Goal: Task Accomplishment & Management: Use online tool/utility

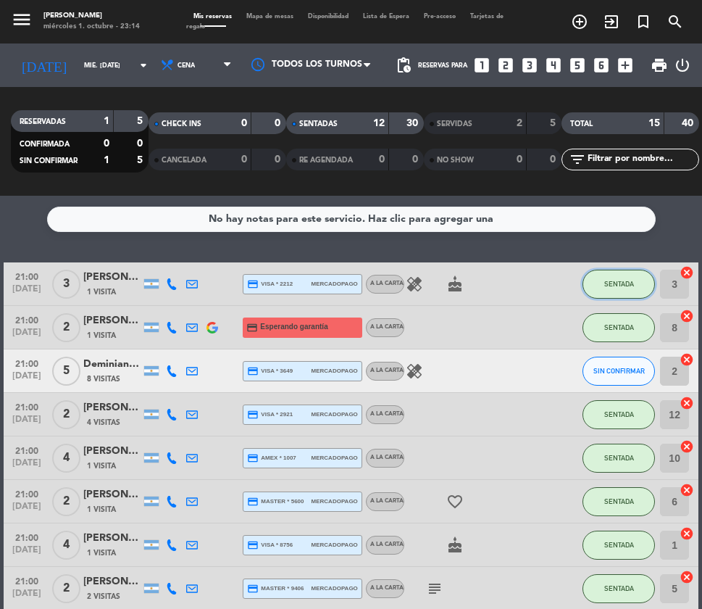
click at [597, 288] on button "SENTADA" at bounding box center [619, 284] width 72 height 29
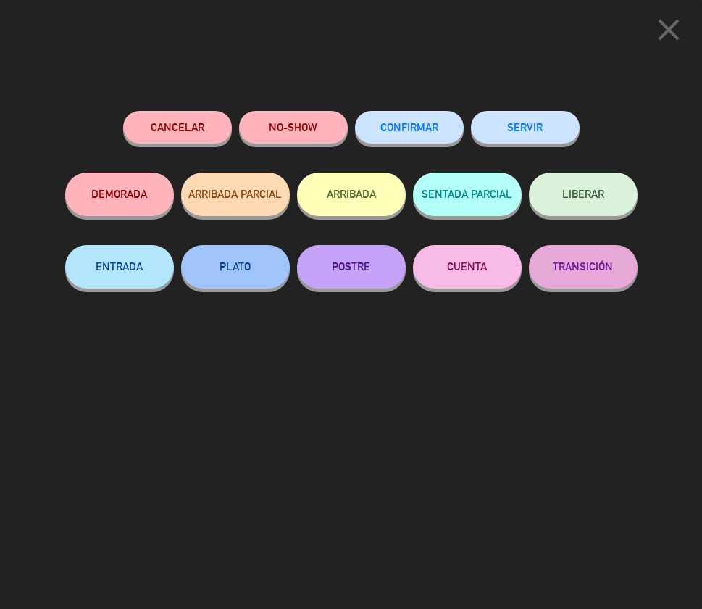
click at [536, 135] on button "SERVIR" at bounding box center [525, 127] width 109 height 33
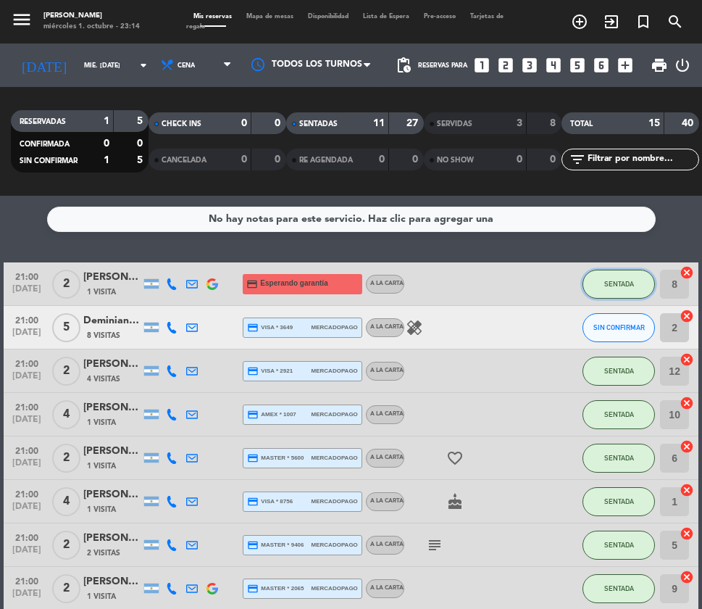
click at [599, 290] on button "SENTADA" at bounding box center [619, 284] width 72 height 29
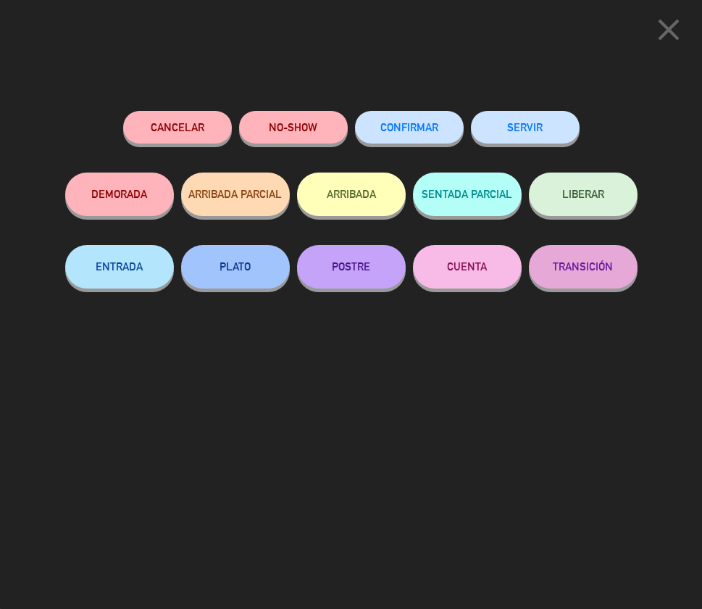
click at [507, 144] on div "SERVIR" at bounding box center [525, 142] width 109 height 62
click at [507, 138] on button "SERVIR" at bounding box center [525, 127] width 109 height 33
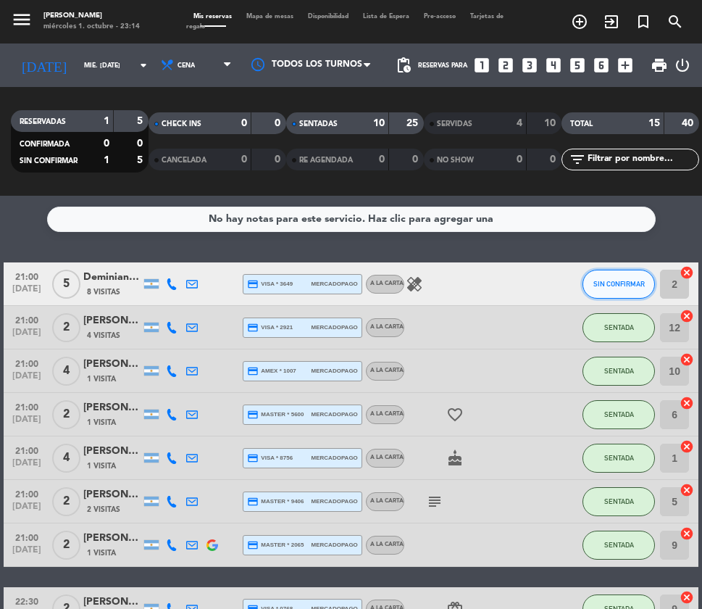
click at [612, 289] on button "SIN CONFIRMAR" at bounding box center [619, 284] width 72 height 29
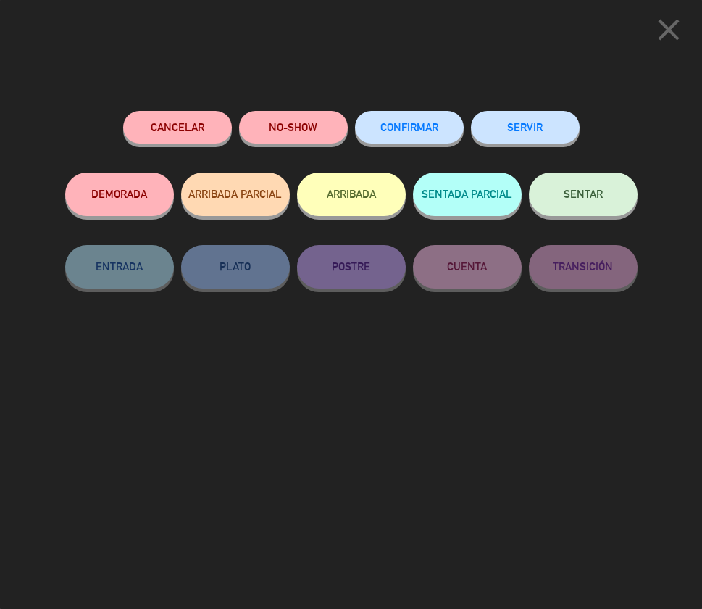
click at [518, 131] on button "SERVIR" at bounding box center [525, 127] width 109 height 33
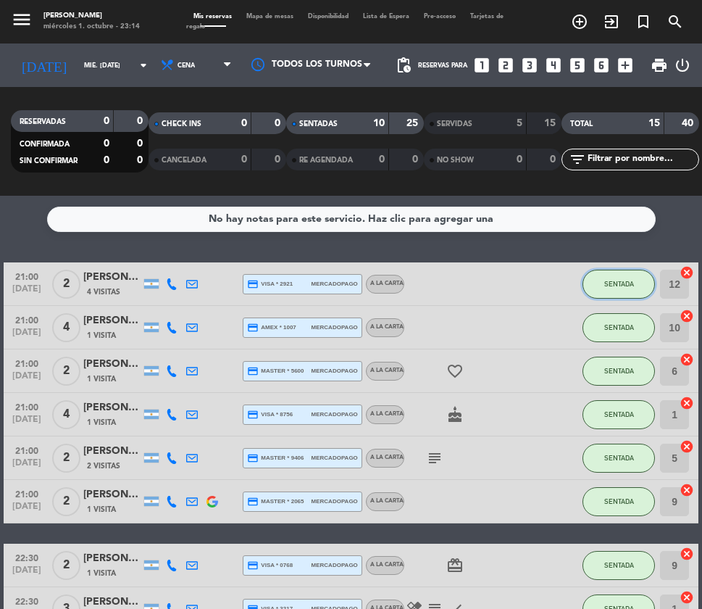
click at [604, 295] on button "SENTADA" at bounding box center [619, 284] width 72 height 29
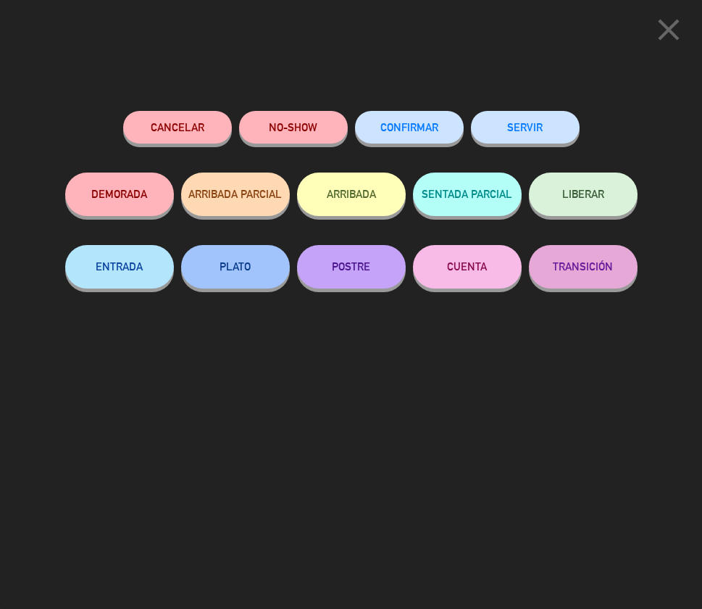
click at [524, 135] on button "SERVIR" at bounding box center [525, 127] width 109 height 33
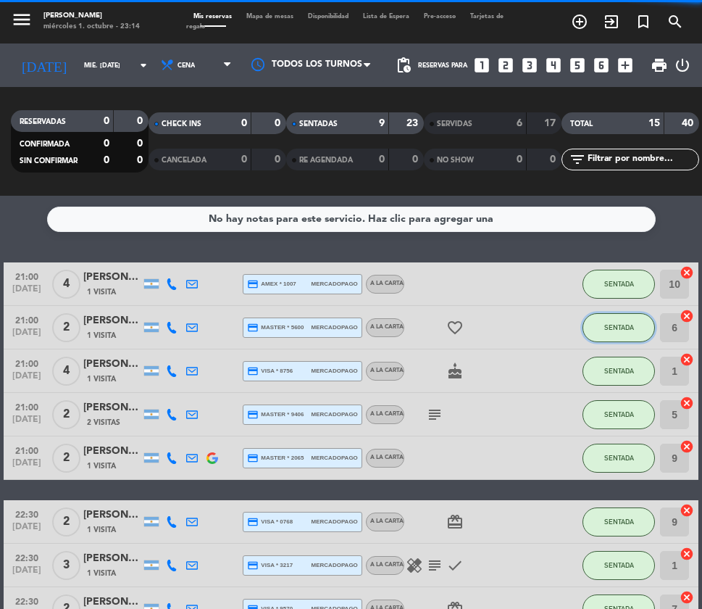
click at [603, 331] on button "SENTADA" at bounding box center [619, 327] width 72 height 29
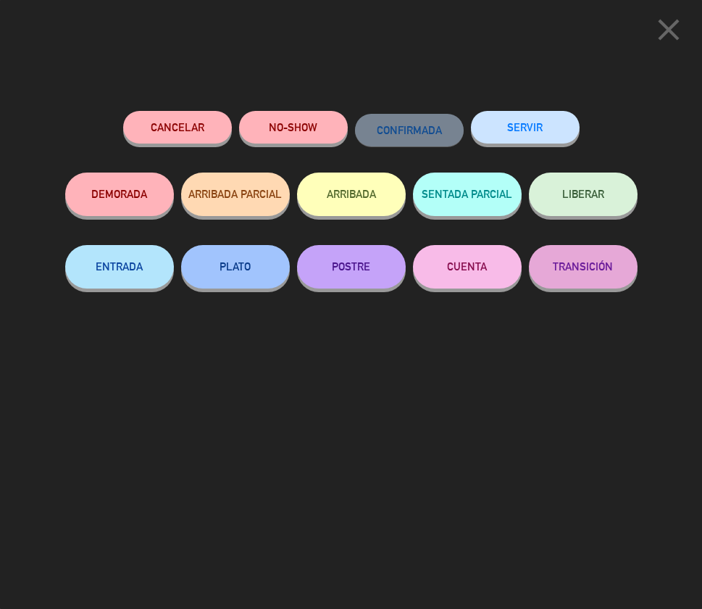
click at [533, 139] on button "SERVIR" at bounding box center [525, 127] width 109 height 33
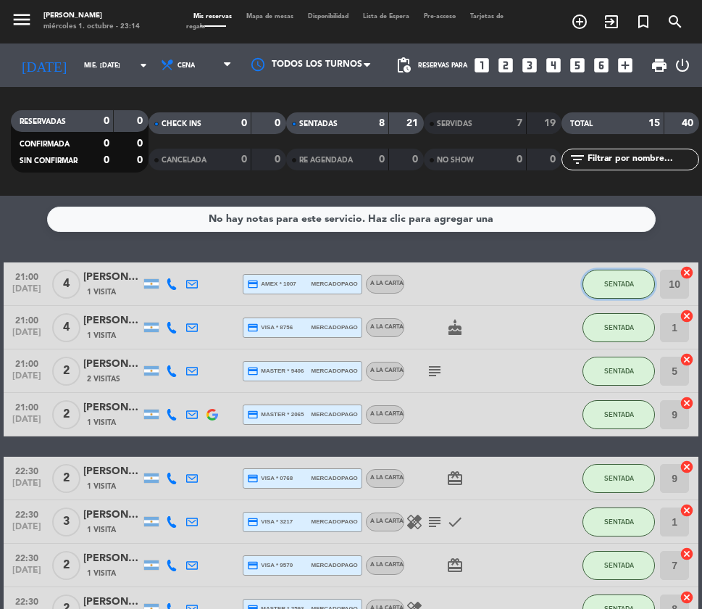
click at [613, 287] on span "SENTADA" at bounding box center [620, 284] width 30 height 8
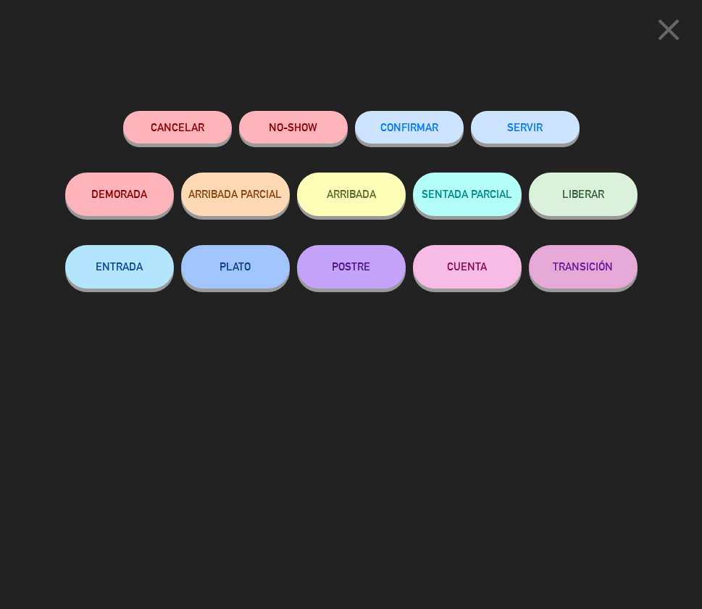
click at [512, 134] on button "SERVIR" at bounding box center [525, 127] width 109 height 33
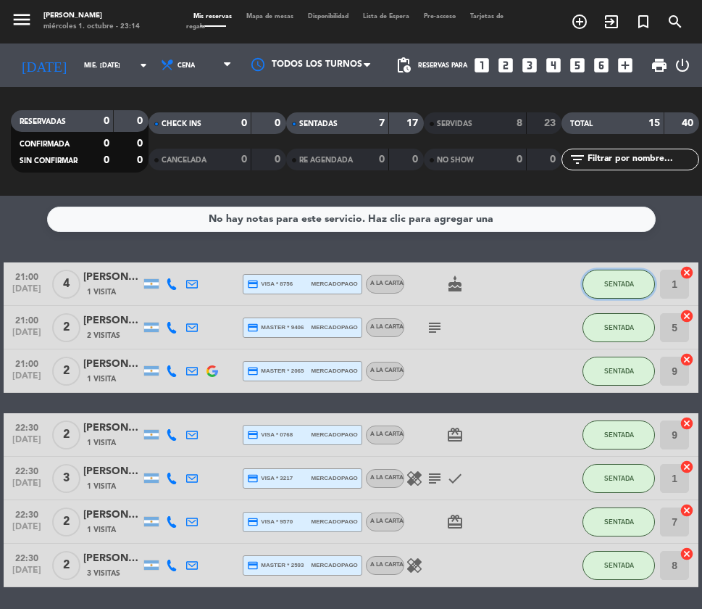
click at [613, 296] on button "SENTADA" at bounding box center [619, 284] width 72 height 29
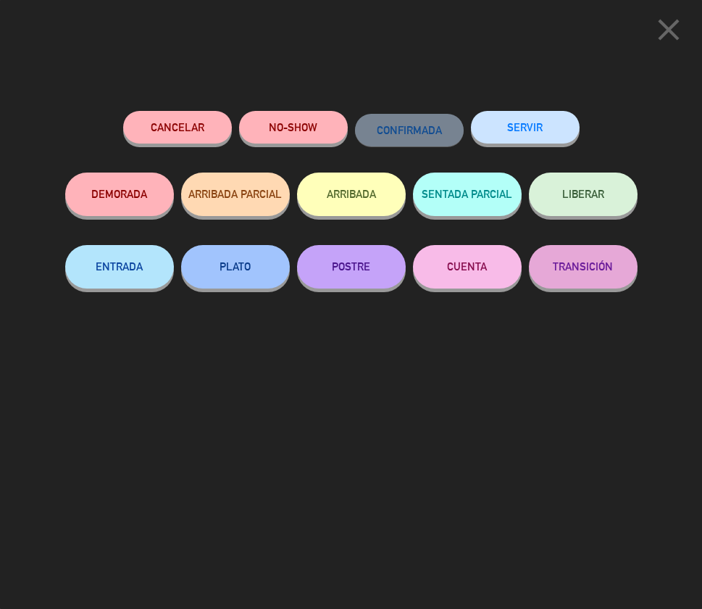
click at [487, 139] on button "SERVIR" at bounding box center [525, 127] width 109 height 33
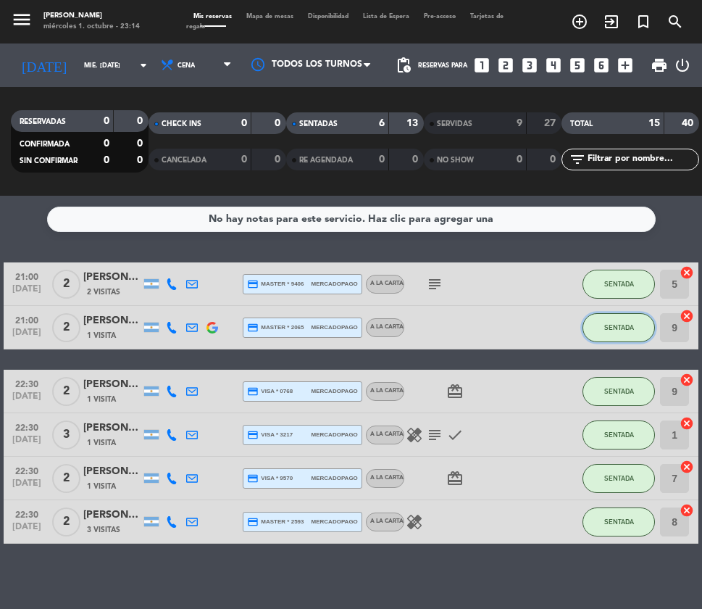
click at [619, 332] on button "SENTADA" at bounding box center [619, 327] width 72 height 29
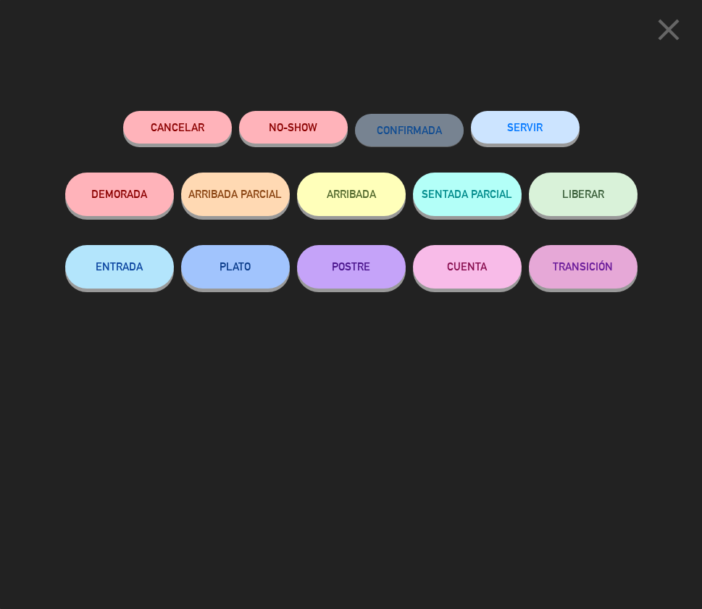
click at [499, 139] on button "SERVIR" at bounding box center [525, 127] width 109 height 33
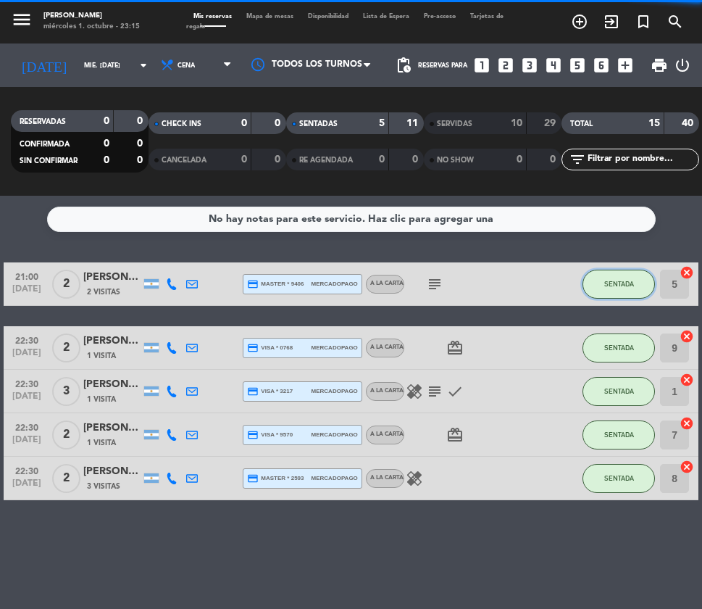
click at [607, 287] on span "SENTADA" at bounding box center [620, 284] width 30 height 8
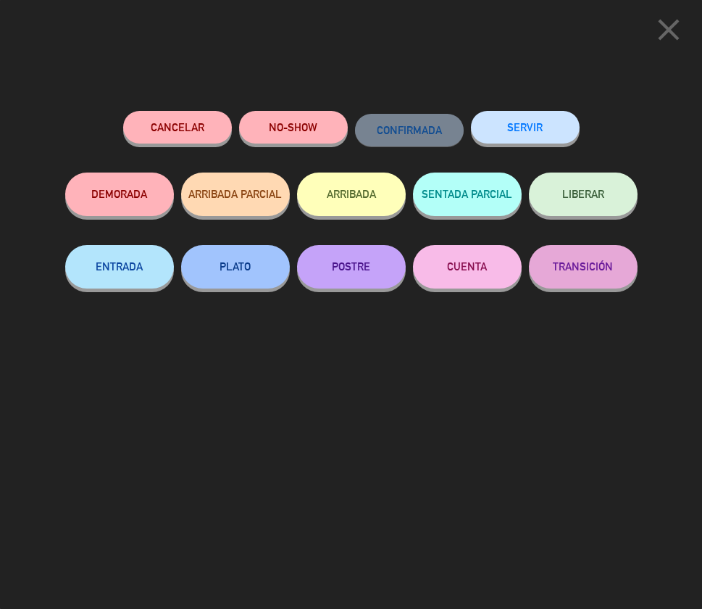
click at [528, 136] on button "SERVIR" at bounding box center [525, 127] width 109 height 33
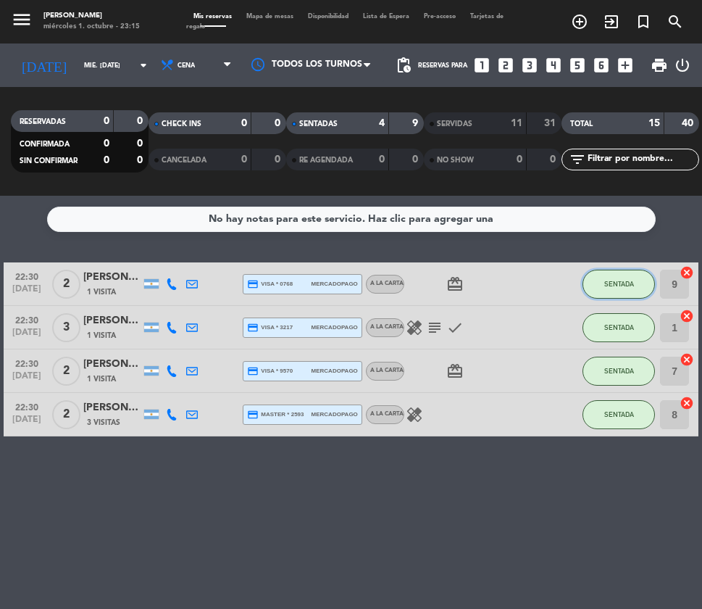
click at [617, 295] on button "SENTADA" at bounding box center [619, 284] width 72 height 29
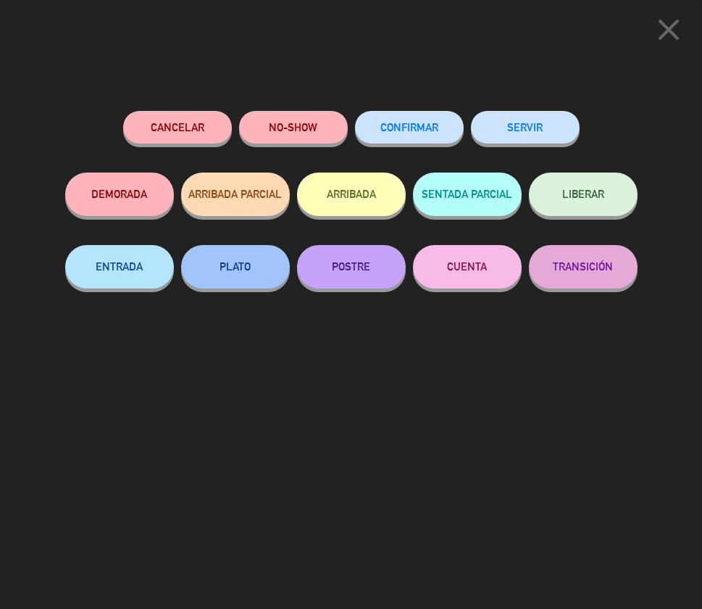
click at [531, 133] on button "SERVIR" at bounding box center [525, 127] width 109 height 33
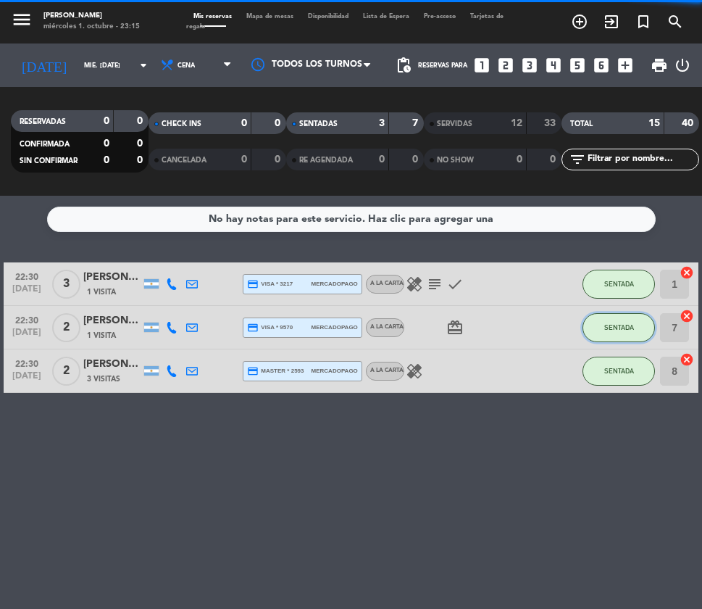
click at [597, 325] on button "SENTADA" at bounding box center [619, 327] width 72 height 29
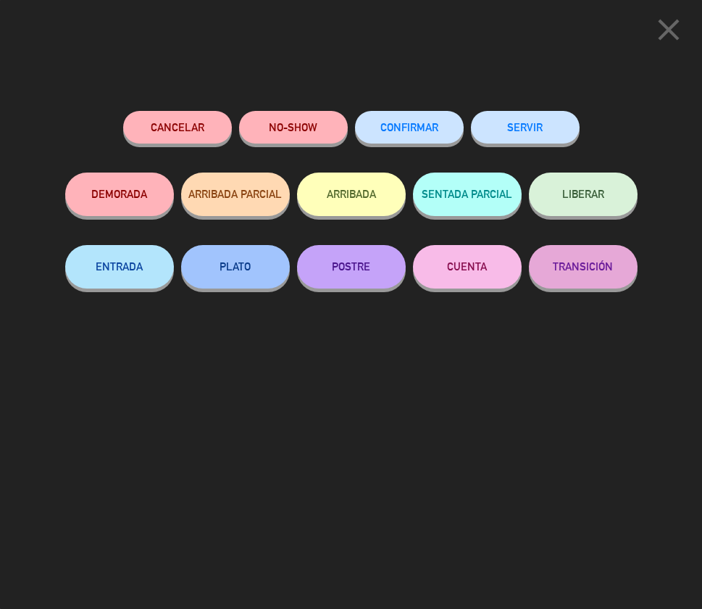
click at [539, 141] on button "SERVIR" at bounding box center [525, 127] width 109 height 33
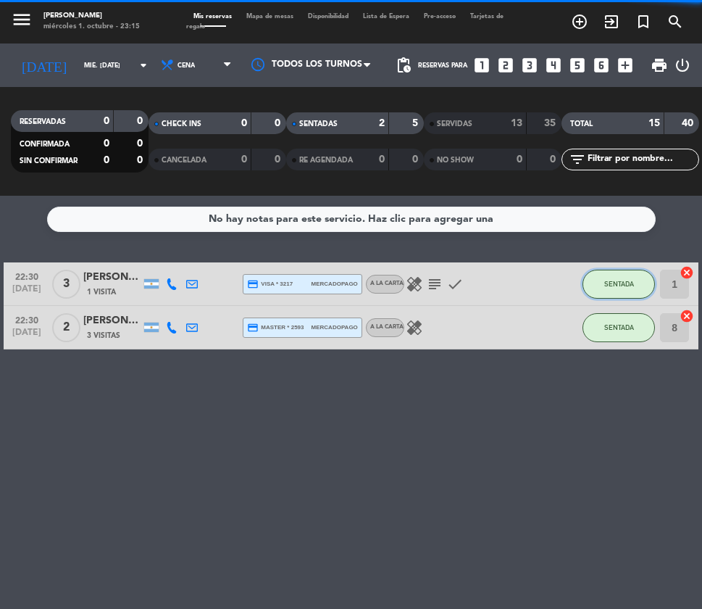
click at [599, 285] on button "SENTADA" at bounding box center [619, 284] width 72 height 29
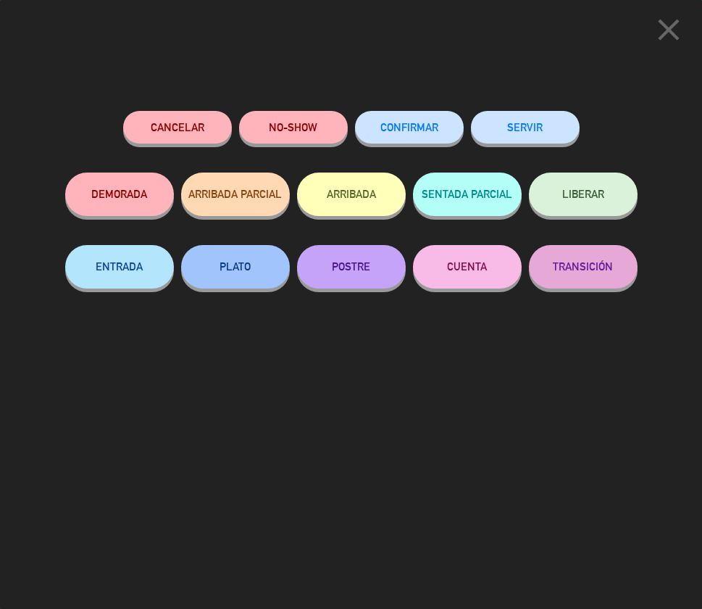
click at [543, 125] on button "SERVIR" at bounding box center [525, 127] width 109 height 33
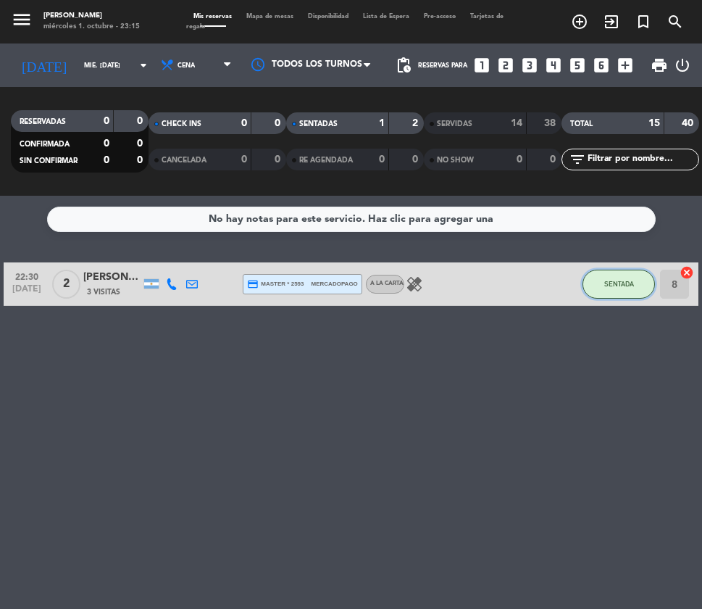
click at [612, 297] on button "SENTADA" at bounding box center [619, 284] width 72 height 29
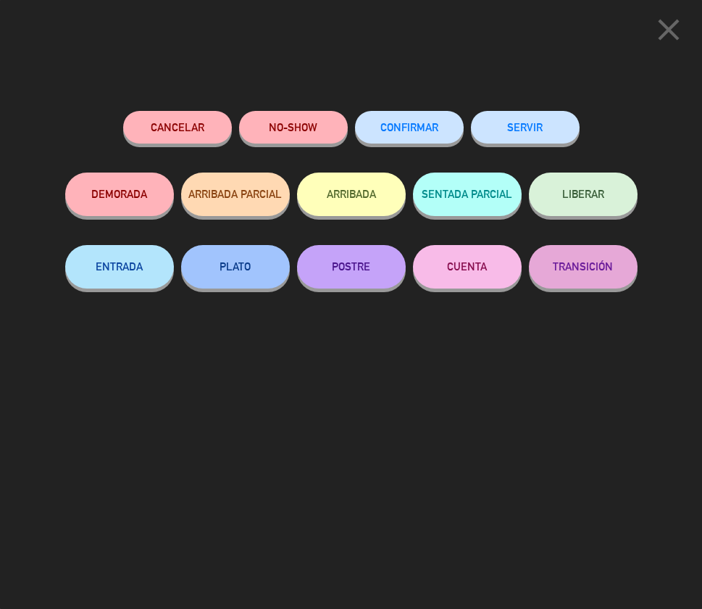
click at [525, 118] on button "SERVIR" at bounding box center [525, 127] width 109 height 33
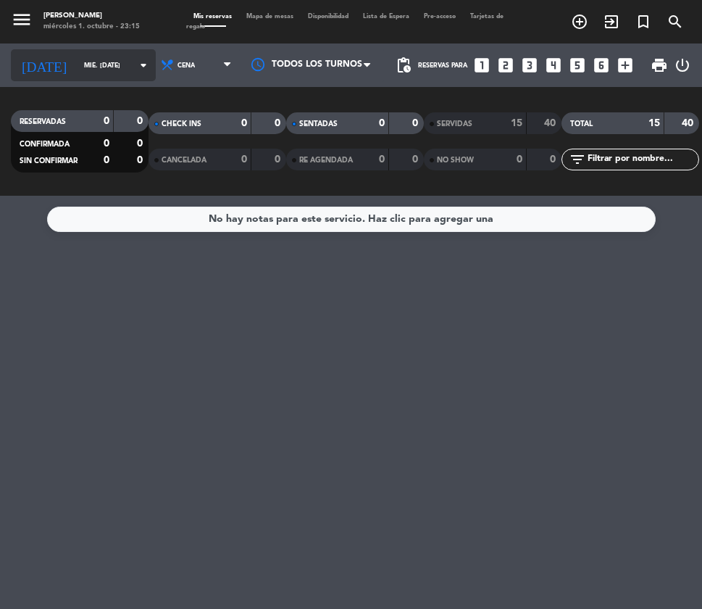
click at [129, 75] on input "mié. [DATE]" at bounding box center [122, 65] width 91 height 22
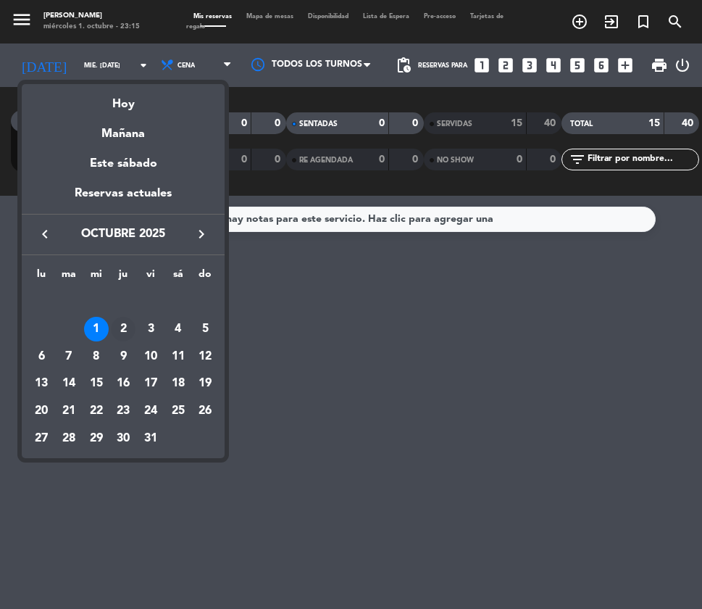
click at [126, 331] on div "2" at bounding box center [123, 329] width 25 height 25
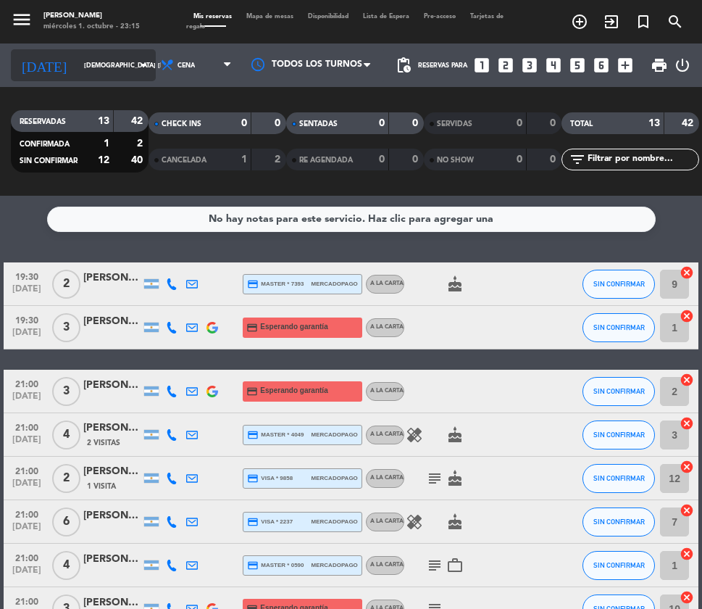
click at [135, 73] on icon "arrow_drop_down" at bounding box center [143, 65] width 17 height 17
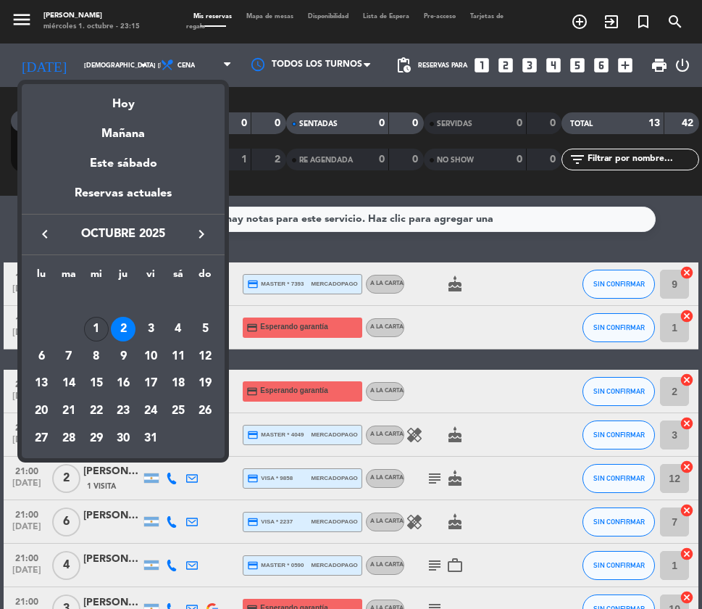
click at [101, 328] on div "1" at bounding box center [96, 329] width 25 height 25
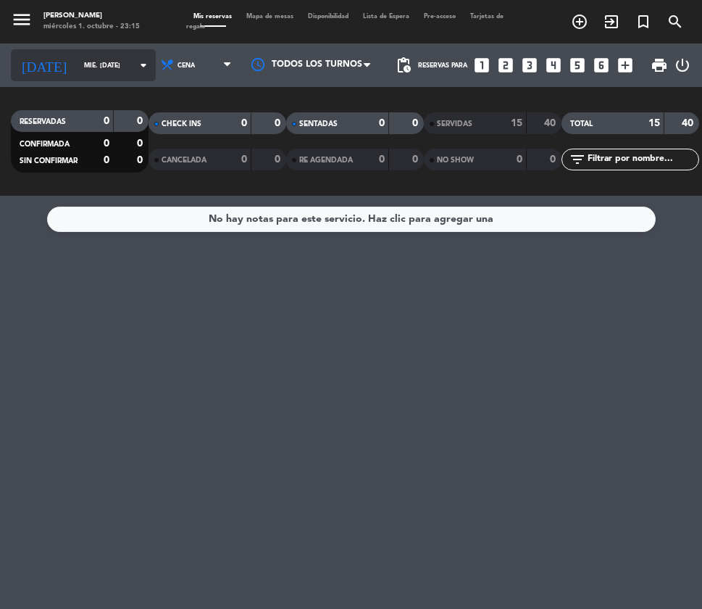
click at [128, 78] on div "[DATE] mié. [DATE] arrow_drop_down" at bounding box center [83, 65] width 145 height 32
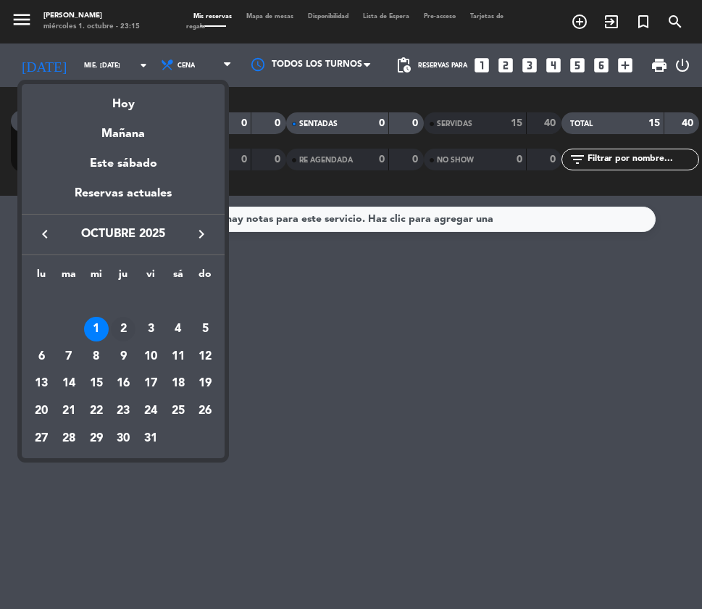
click at [120, 326] on div "2" at bounding box center [123, 329] width 25 height 25
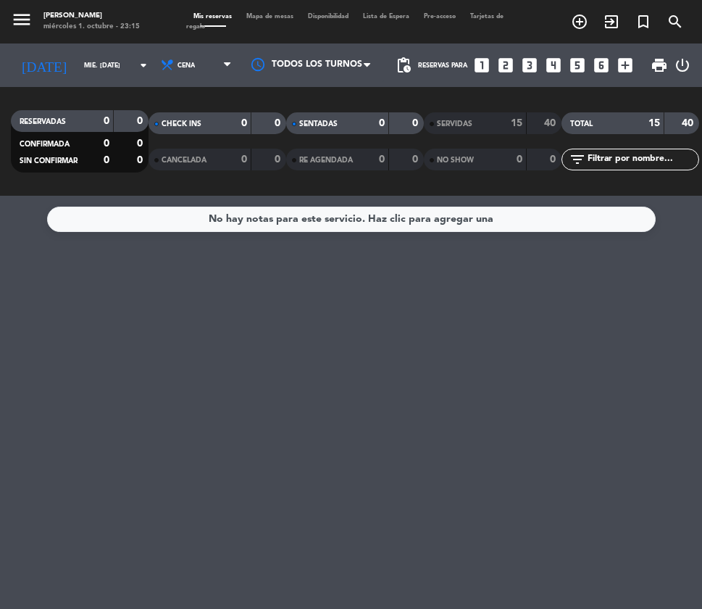
type input "[DEMOGRAPHIC_DATA] [DATE]"
